Goal: Obtain resource: Download file/media

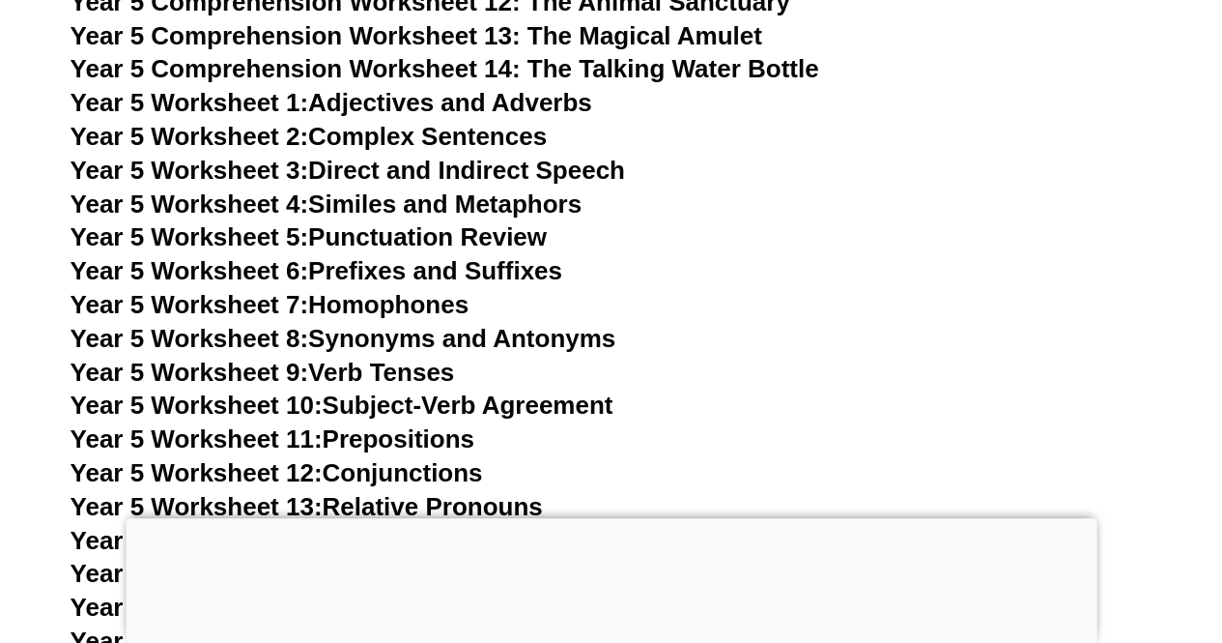
scroll to position [9727, 0]
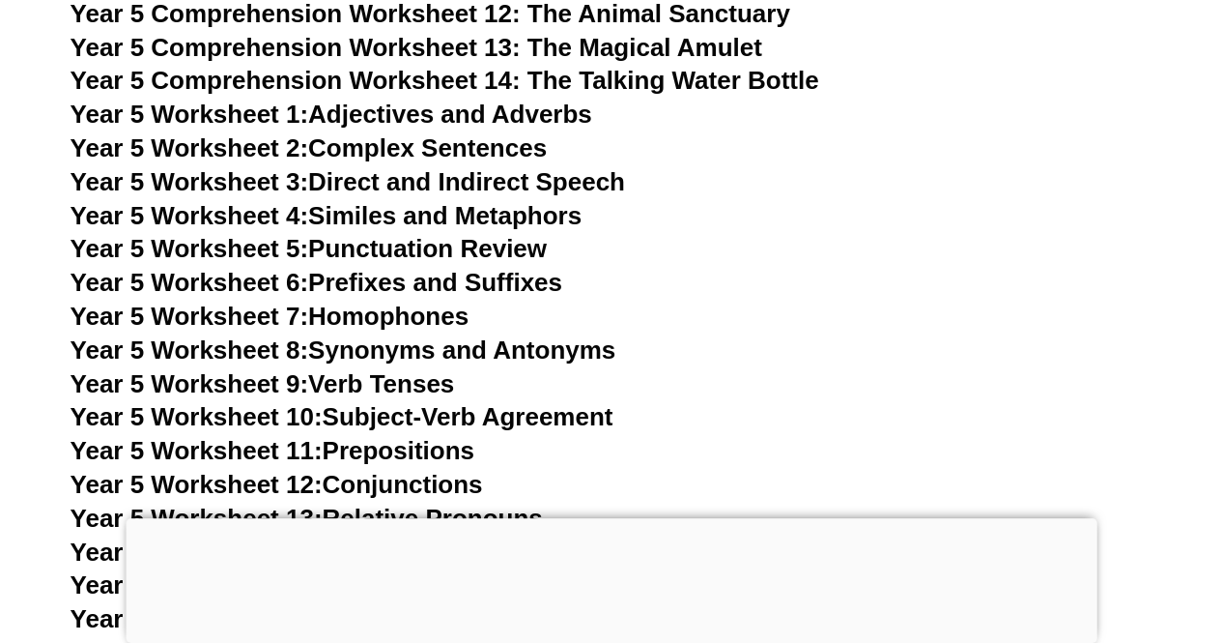
click at [421, 121] on link "Year 5 Worksheet 1: Adjectives and Adverbs" at bounding box center [332, 114] width 522 height 29
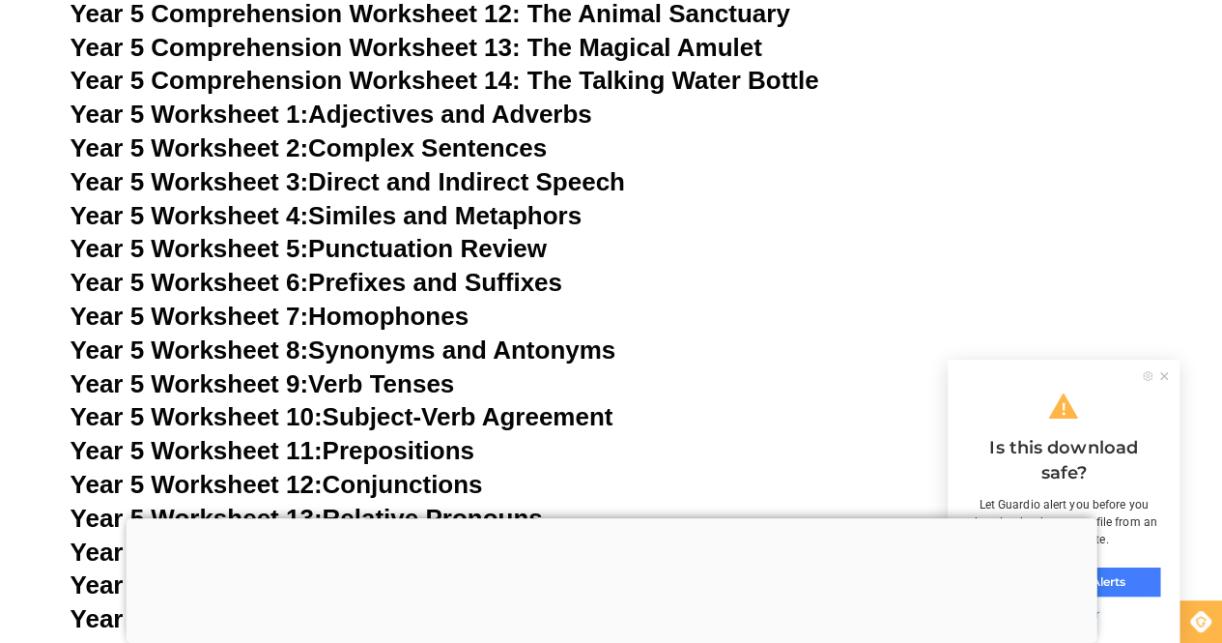
click at [437, 189] on link "Year 5 Worksheet 3: Direct and Indirect Speech" at bounding box center [348, 181] width 555 height 29
click at [433, 378] on link "Year 5 Worksheet 9: Verb Tenses" at bounding box center [263, 383] width 385 height 29
click at [422, 409] on link "Year 5 Worksheet 10: Subject-Verb Agreement" at bounding box center [342, 416] width 543 height 29
click at [407, 447] on link "Year 5 Worksheet 11: Prepositions" at bounding box center [273, 450] width 404 height 29
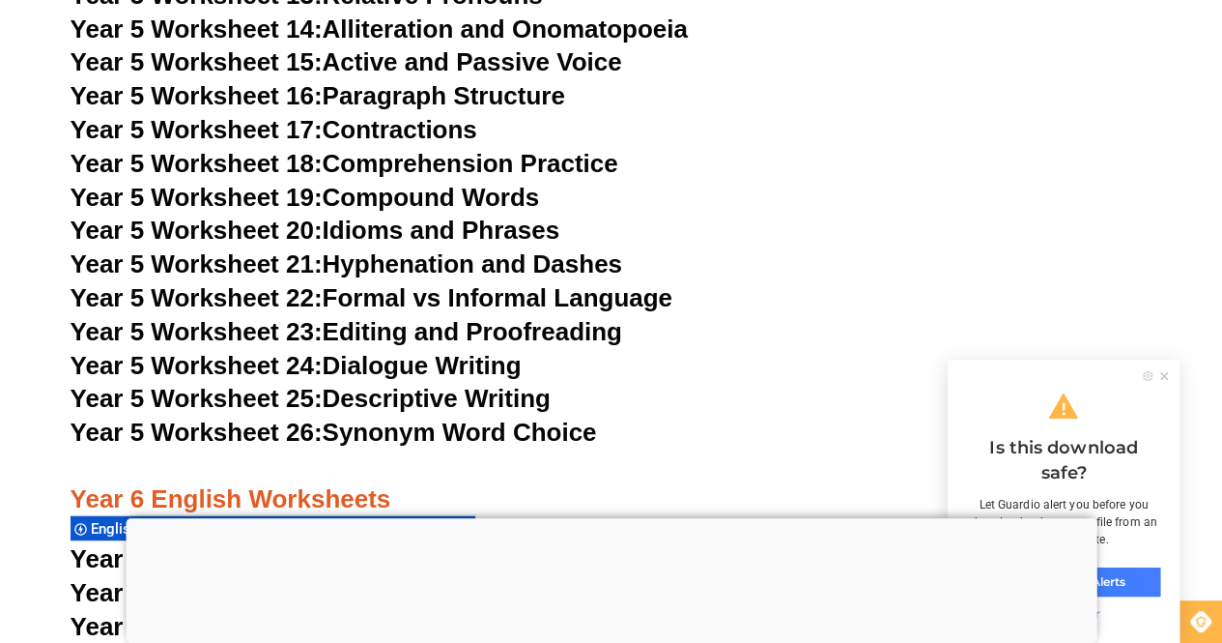
scroll to position [10274, 0]
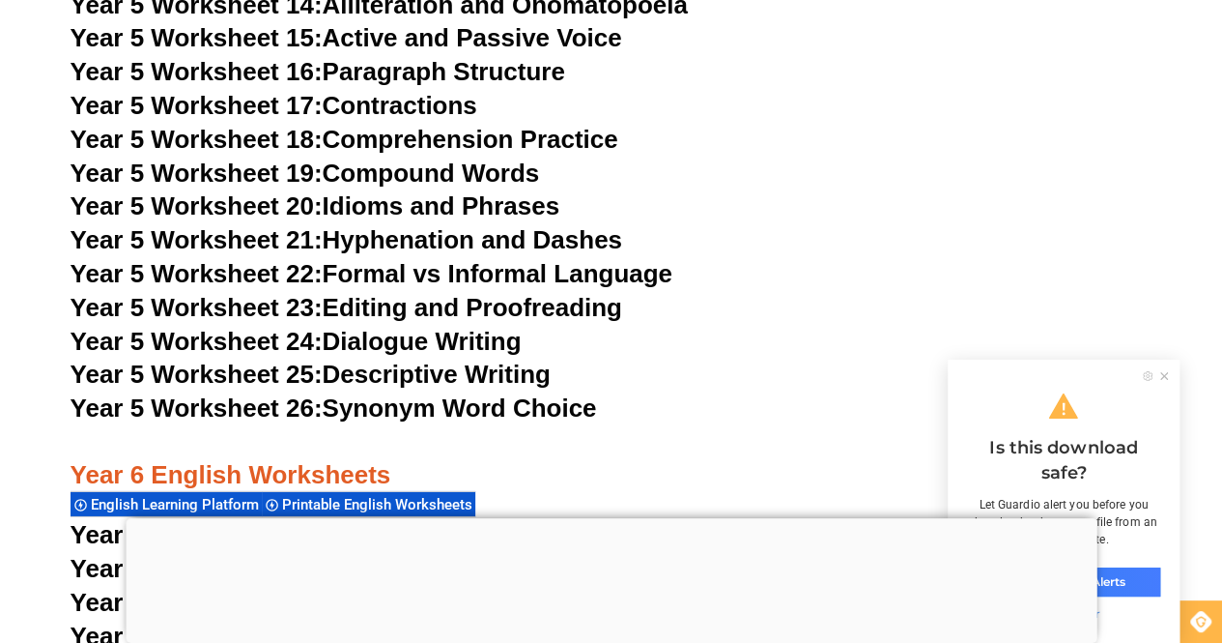
click at [453, 208] on link "Year 5 Worksheet 20: Idioms and Phrases" at bounding box center [315, 205] width 489 height 29
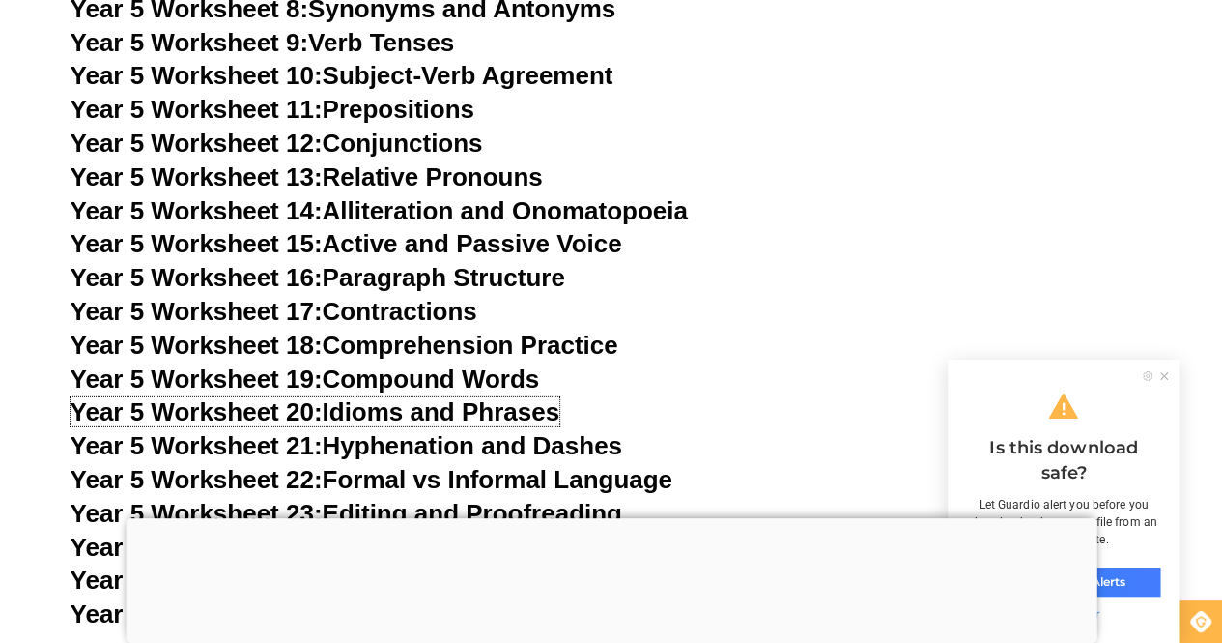
scroll to position [9978, 0]
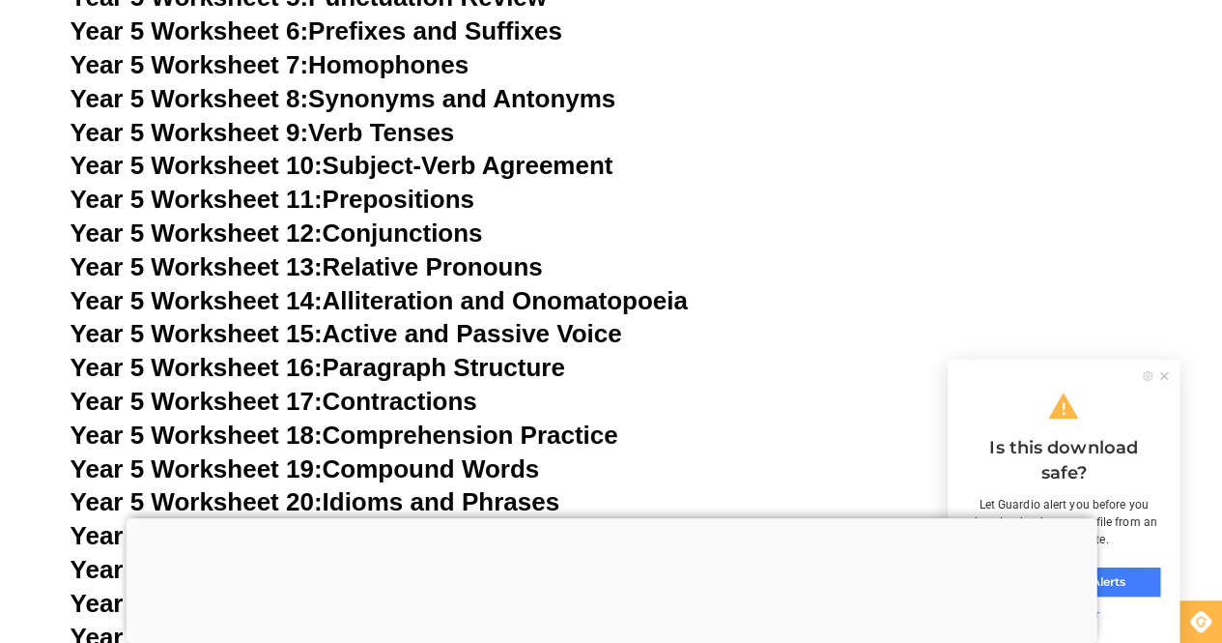
click at [410, 264] on link "Year 5 Worksheet 13: Relative Pronouns" at bounding box center [307, 266] width 473 height 29
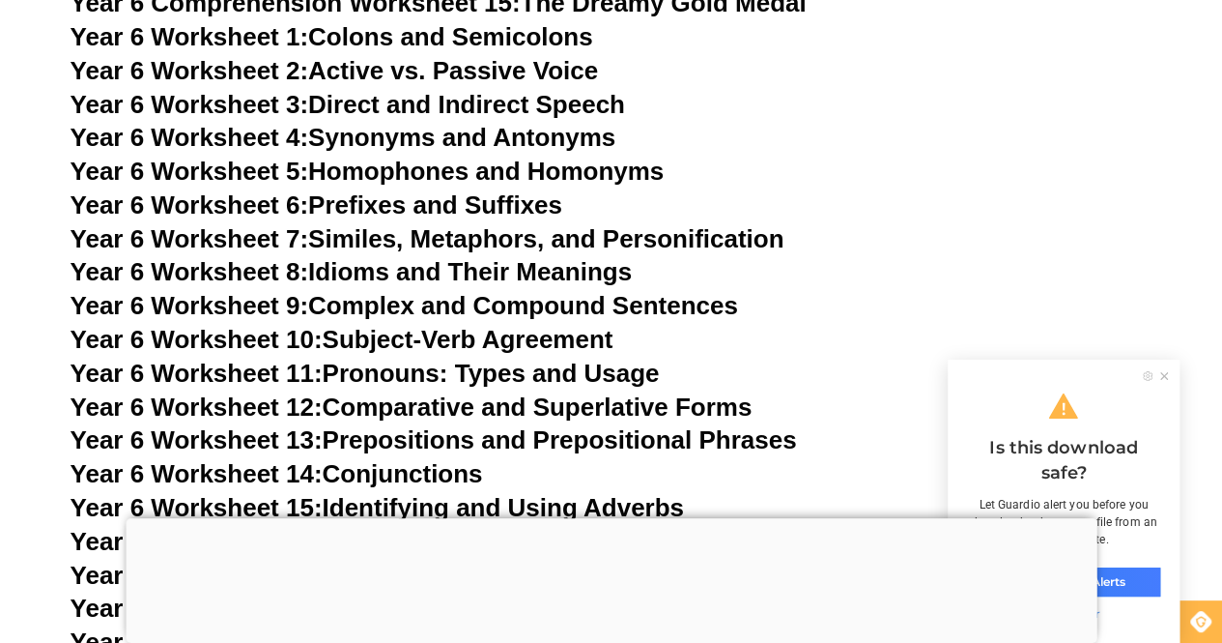
scroll to position [11441, 0]
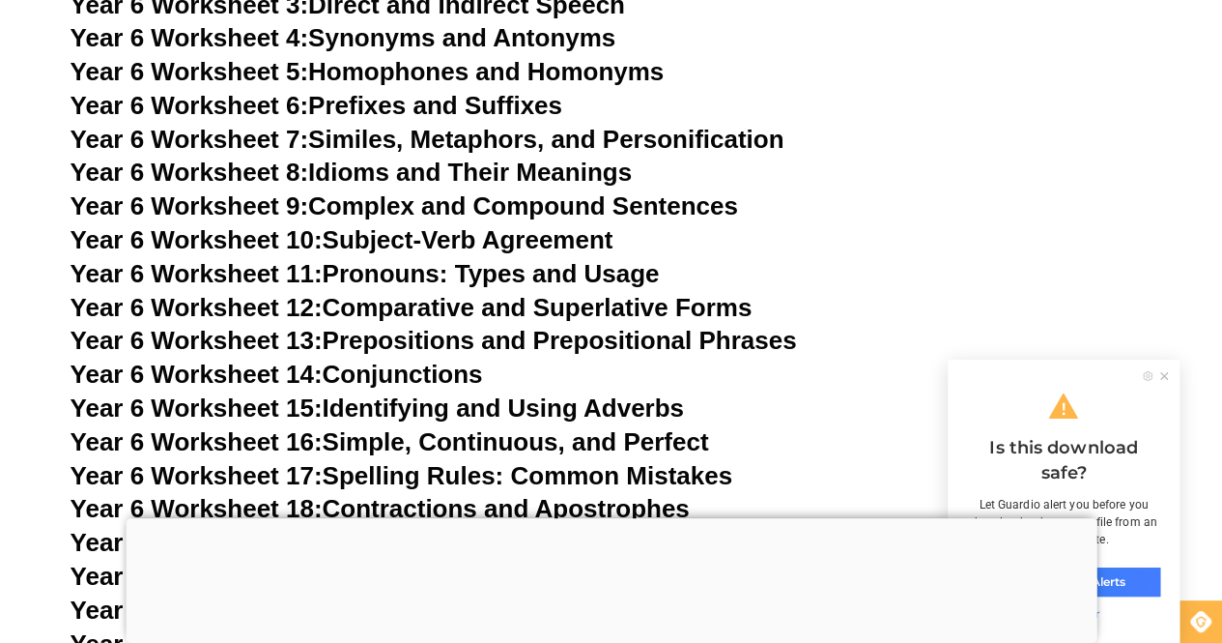
click at [471, 158] on link "Year 6 Worksheet 8: Idioms and Their Meanings" at bounding box center [351, 172] width 561 height 29
click at [483, 191] on link "Year 6 Worksheet 9: Complex and Compound Sentences" at bounding box center [405, 205] width 668 height 29
click at [514, 191] on link "Year 6 Worksheet 9: Complex and Compound Sentences" at bounding box center [405, 205] width 668 height 29
click at [474, 259] on link "Year 6 Worksheet 11: Pronouns: Types and Usage" at bounding box center [365, 273] width 589 height 29
click at [480, 293] on link "Year 6 Worksheet 12: Comparative and Superlative Forms" at bounding box center [412, 307] width 682 height 29
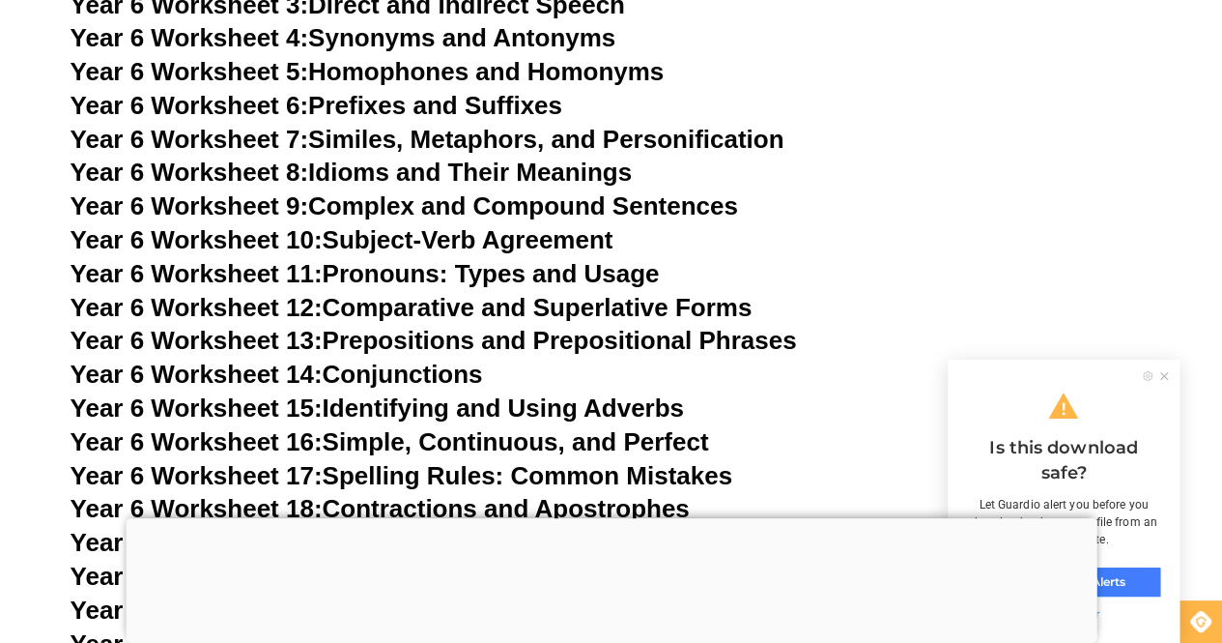
click at [466, 326] on link "Year 6 Worksheet 13: Prepositions and Prepositional Phrases" at bounding box center [434, 340] width 727 height 29
drag, startPoint x: 1236, startPoint y: 276, endPoint x: 1183, endPoint y: 140, distance: 146.2
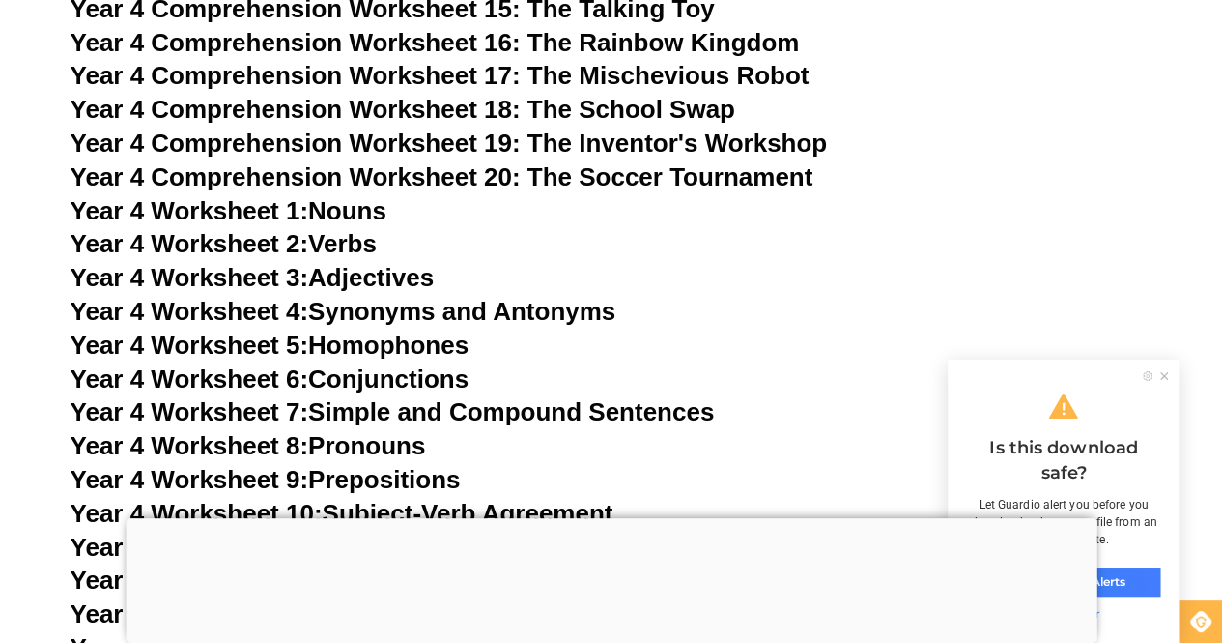
scroll to position [8469, 0]
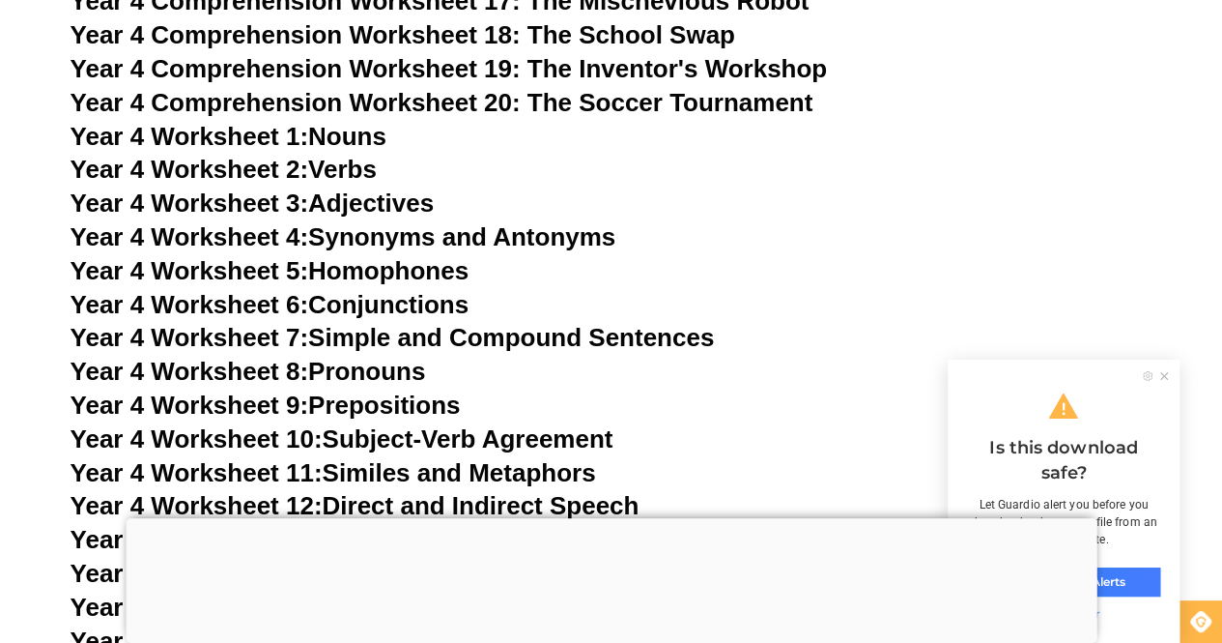
click at [373, 140] on link "Year 4 Worksheet 1: Nouns" at bounding box center [229, 136] width 316 height 29
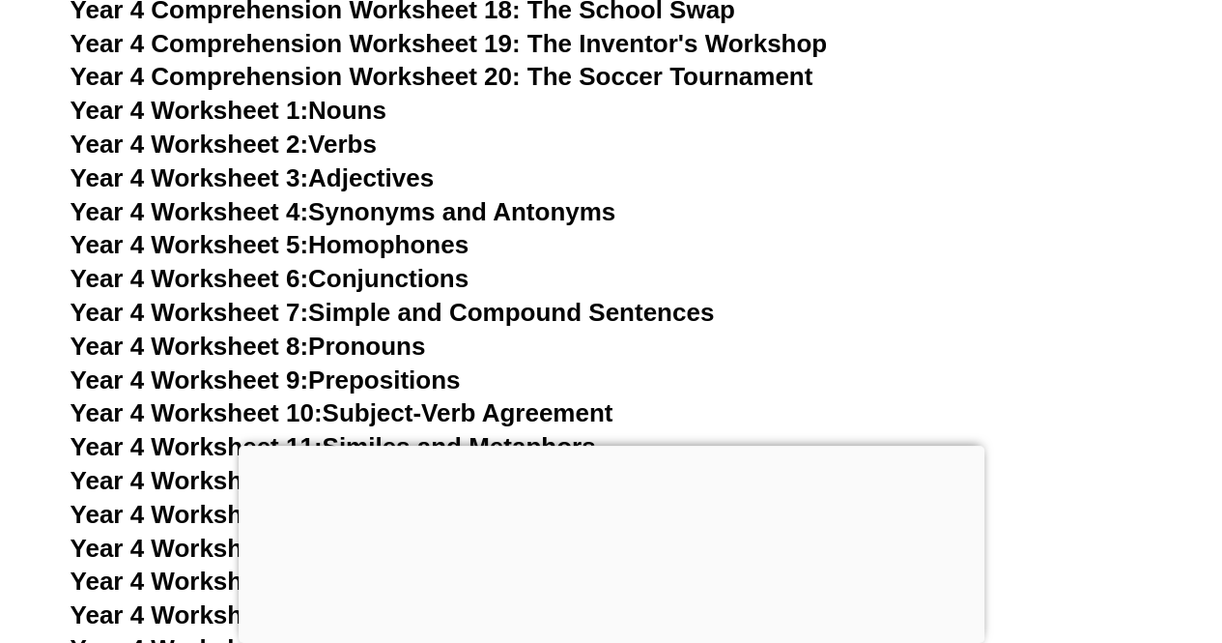
scroll to position [8121, 0]
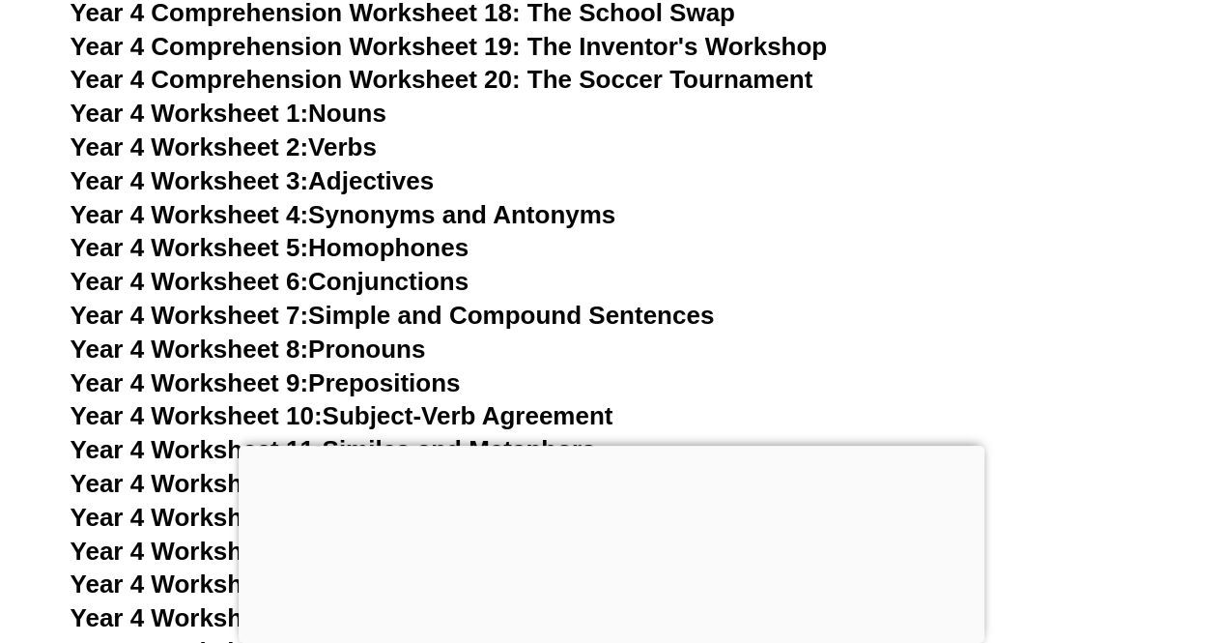
click at [354, 146] on link "Year 4 Worksheet 2: Verbs" at bounding box center [224, 146] width 306 height 29
